Goal: Check status: Check status

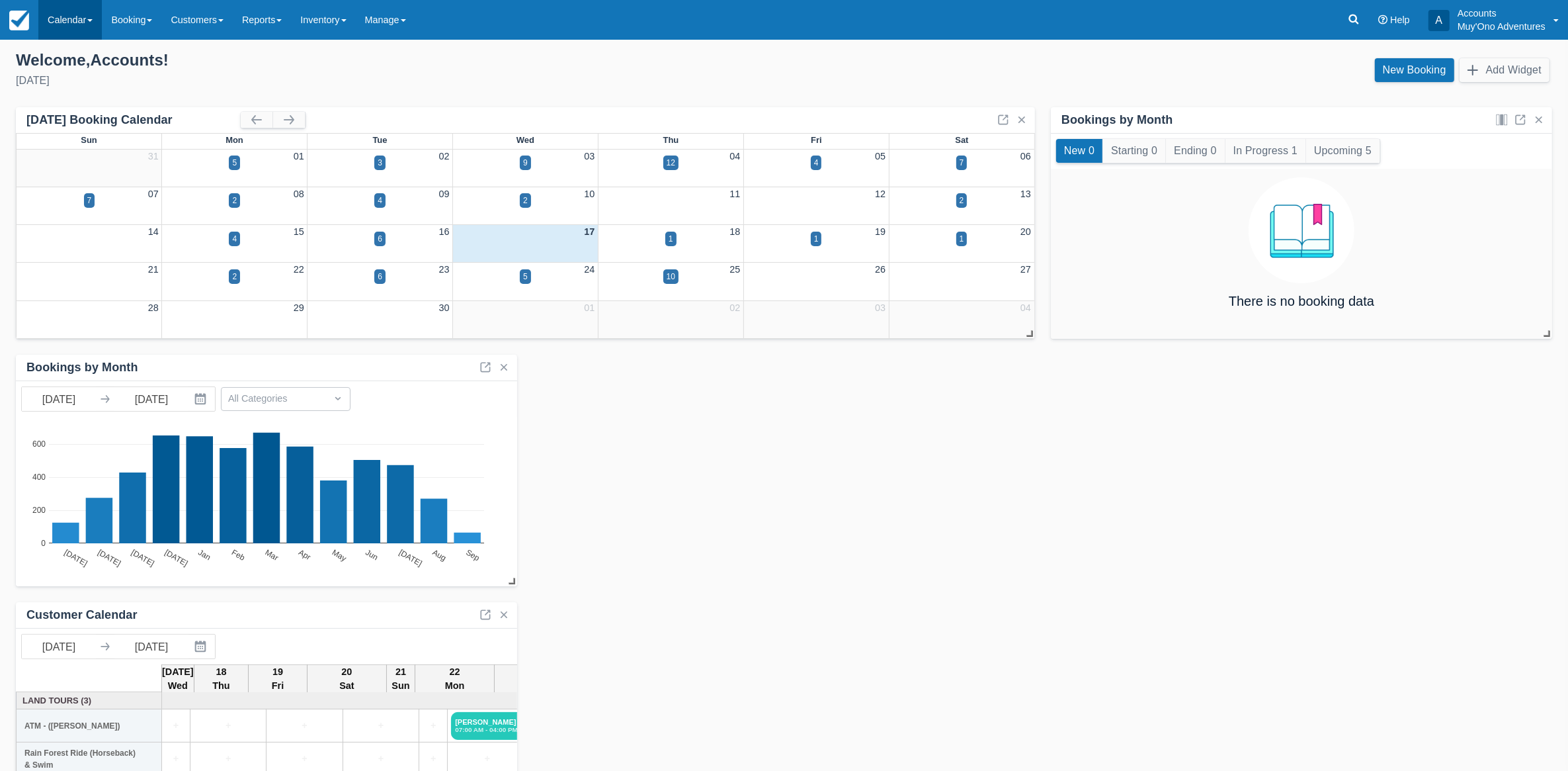
click at [59, 17] on link "Calendar" at bounding box center [70, 20] width 64 height 40
click at [80, 116] on link "Month" at bounding box center [91, 125] width 104 height 28
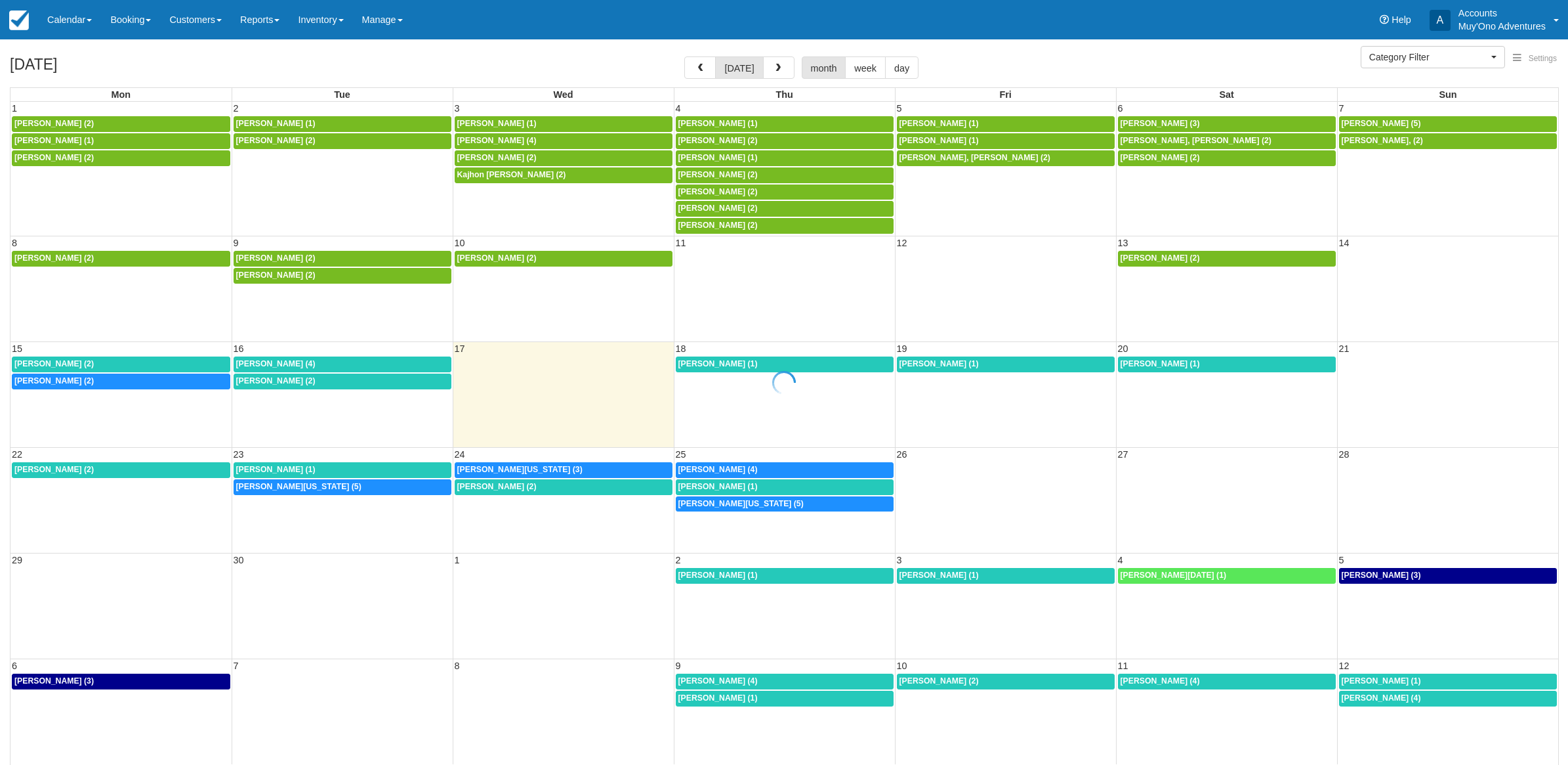
select select
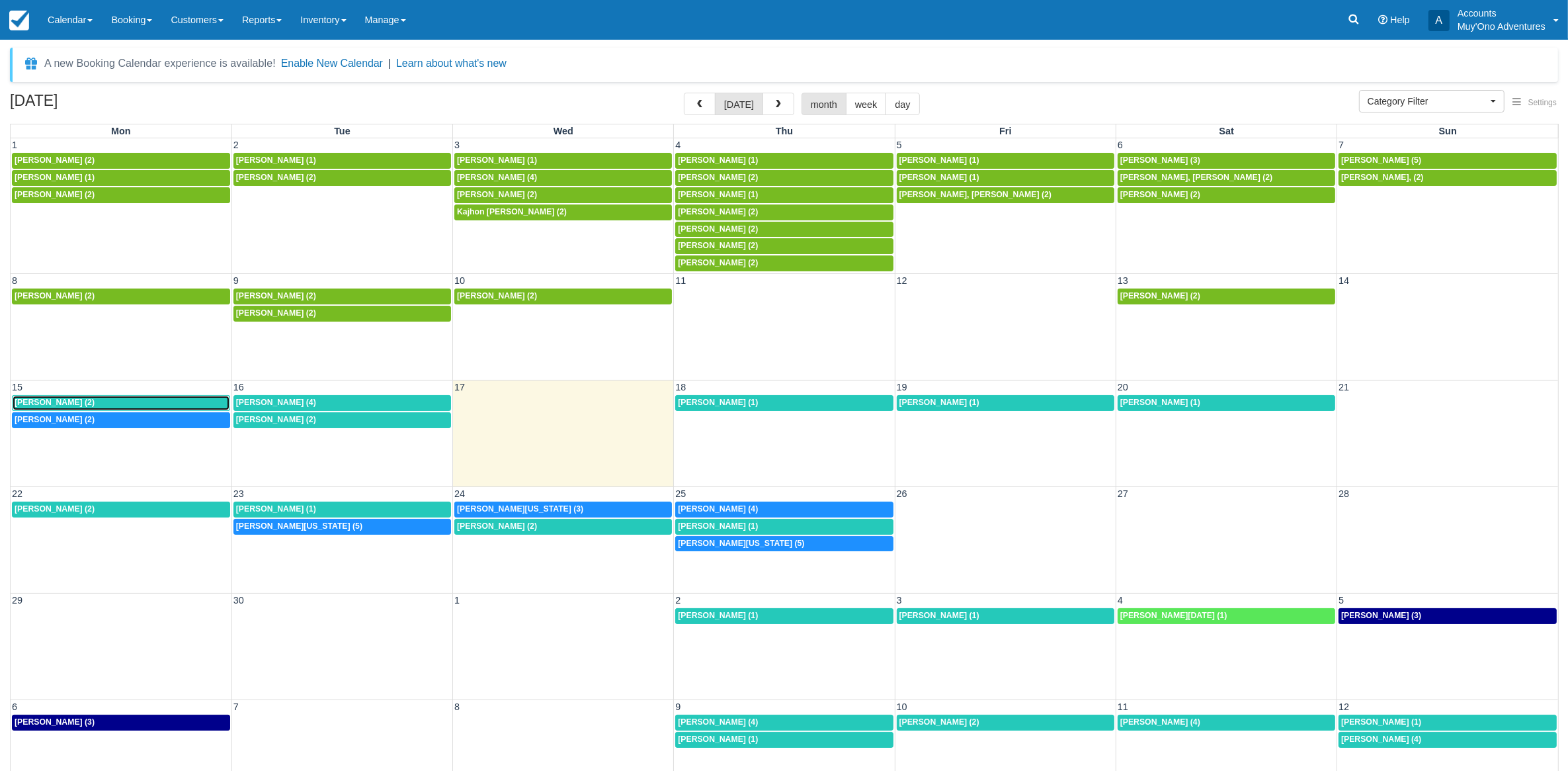
click at [170, 401] on div "James Shipton (2)" at bounding box center [121, 403] width 213 height 11
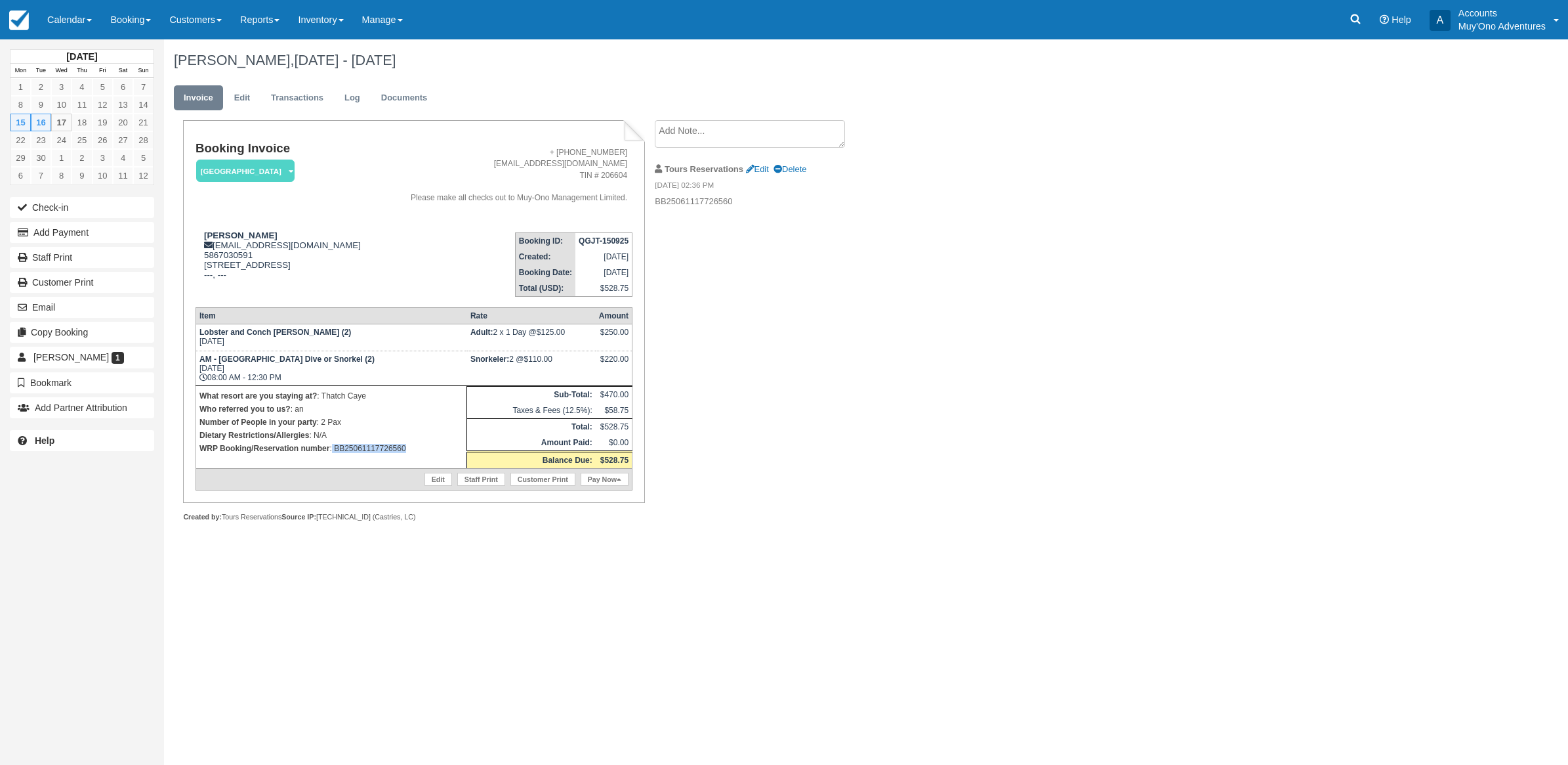
drag, startPoint x: 405, startPoint y: 446, endPoint x: 331, endPoint y: 451, distance: 74.2
click at [331, 451] on p "WRP Booking/Reservation number : BB25061117726560" at bounding box center [331, 448] width 264 height 13
copy p "BB25061117726560"
click at [84, 14] on link "Calendar" at bounding box center [69, 19] width 63 height 40
click at [102, 124] on link "Month" at bounding box center [90, 124] width 103 height 28
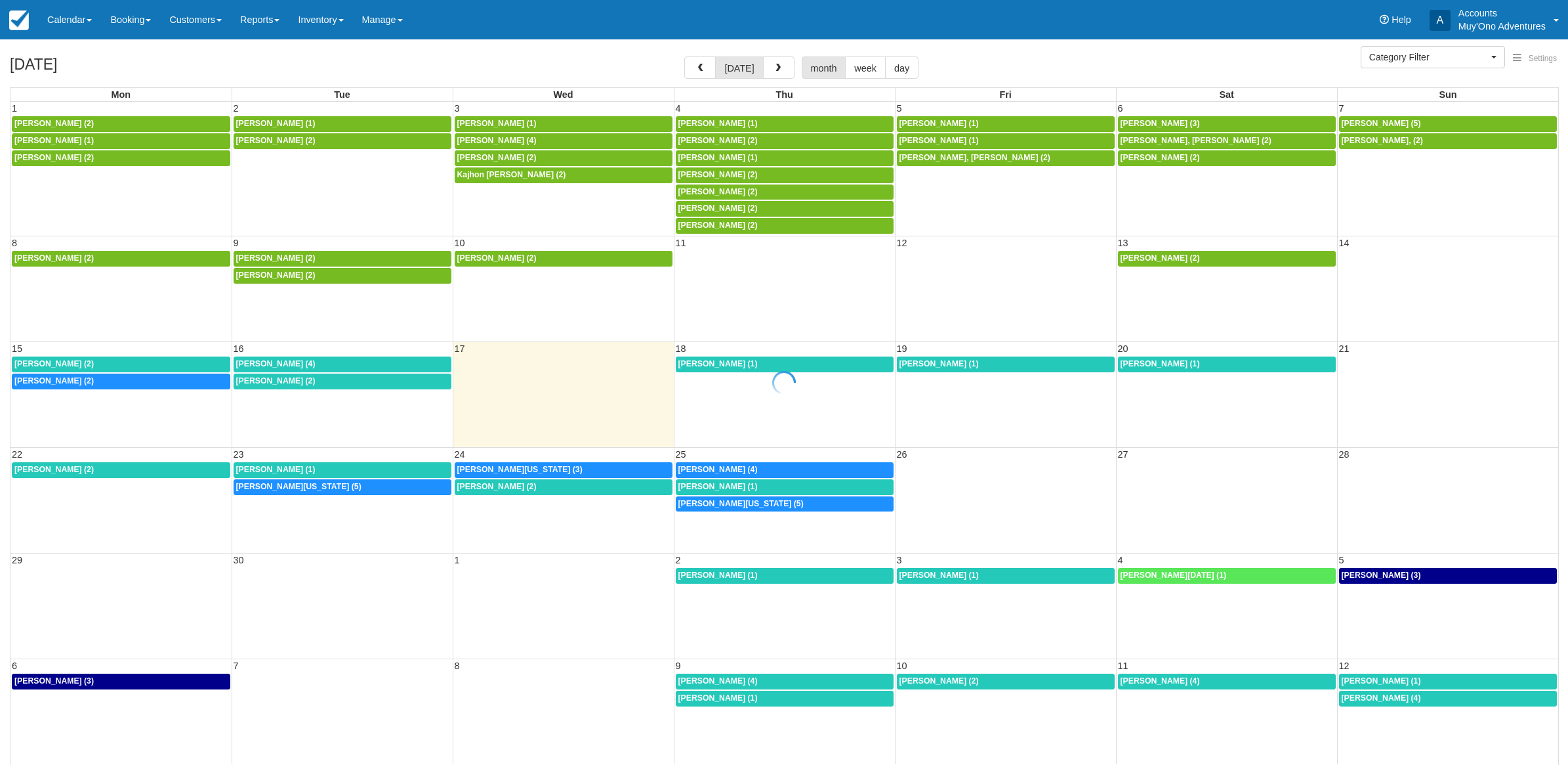
select select
